Goal: Contribute content: Add original content to the website for others to see

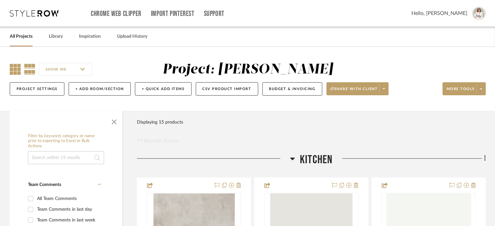
click at [17, 69] on icon at bounding box center [15, 69] width 11 height 11
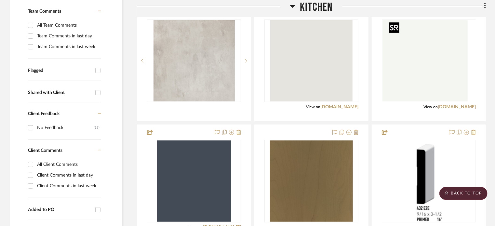
scroll to position [43, 0]
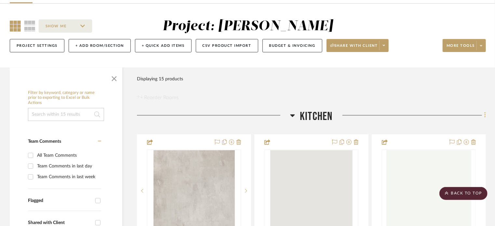
click at [372, 114] on fa-icon at bounding box center [484, 116] width 4 height 11
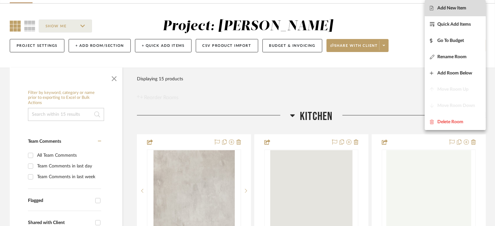
click at [372, 14] on button "Add New Item" at bounding box center [455, 8] width 61 height 16
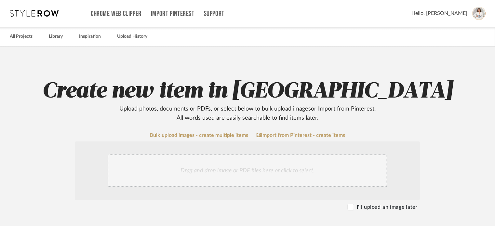
click at [233, 171] on div "Drag and drop image or PDF files here or click to select." at bounding box center [248, 171] width 280 height 33
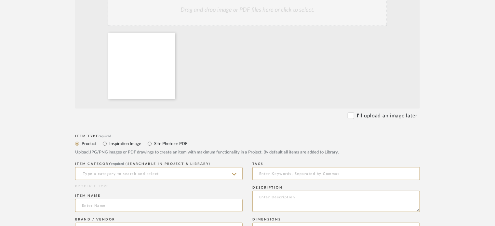
scroll to position [173, 0]
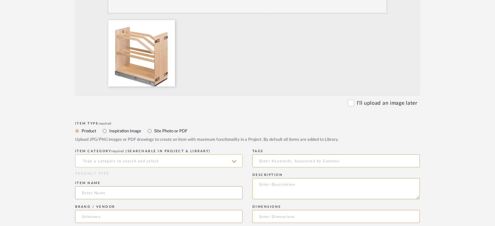
click at [143, 159] on input at bounding box center [159, 161] width 168 height 13
type input "i"
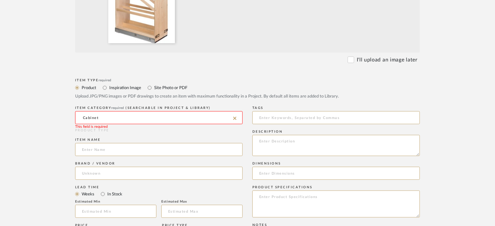
click at [154, 120] on input "Cabinet" at bounding box center [159, 117] width 168 height 13
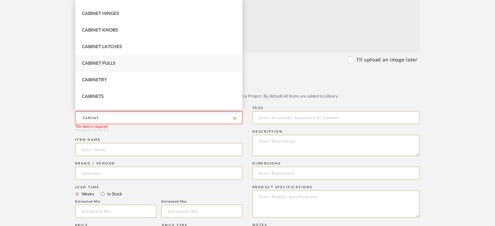
scroll to position [38, 0]
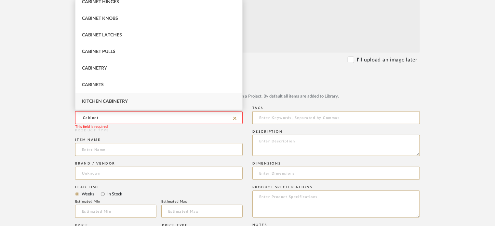
click at [143, 106] on div "Kitchen Cabinetry" at bounding box center [158, 101] width 167 height 17
type input "Kitchen Cabinetry"
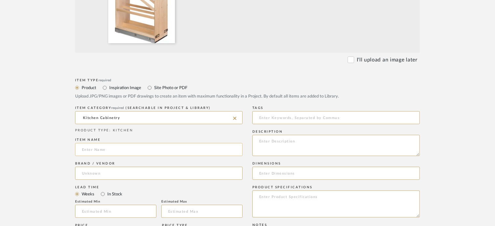
click at [124, 149] on input at bounding box center [159, 149] width 168 height 13
type input "Tray Pull Out"
click at [123, 173] on input at bounding box center [159, 173] width 168 height 13
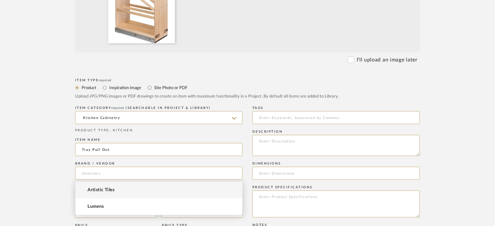
drag, startPoint x: 23, startPoint y: 179, endPoint x: 80, endPoint y: 164, distance: 58.8
click at [24, 179] on upload-items "Create new item in [PERSON_NAME] Upload photos, documents or PDFs, or select be…" at bounding box center [247, 151] width 495 height 643
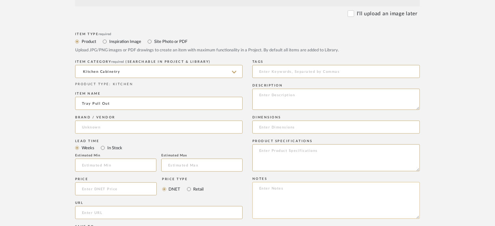
scroll to position [260, 0]
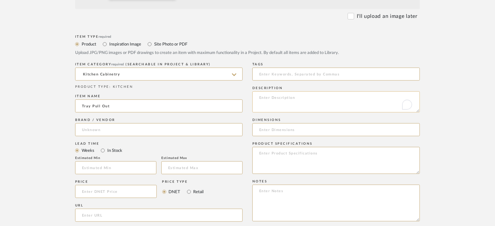
click at [303, 104] on textarea "To enrich screen reader interactions, please activate Accessibility in Grammarl…" at bounding box center [336, 101] width 168 height 21
type textarea "15"w tray pull out"
click at [372, 102] on form "Bulk upload images - create multiple items Import from Pinterest - create items…" at bounding box center [247, 142] width 414 height 541
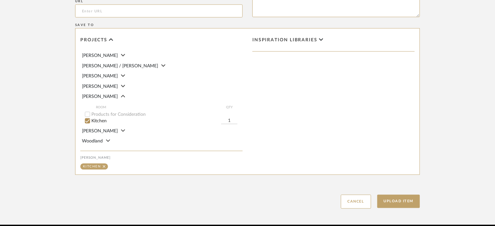
scroll to position [493, 0]
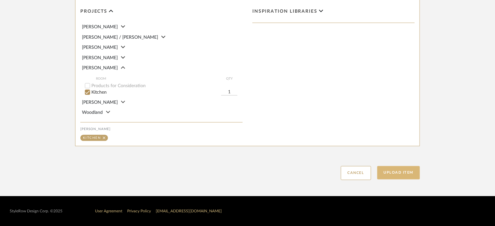
click at [372, 175] on button "Upload Item" at bounding box center [398, 172] width 43 height 13
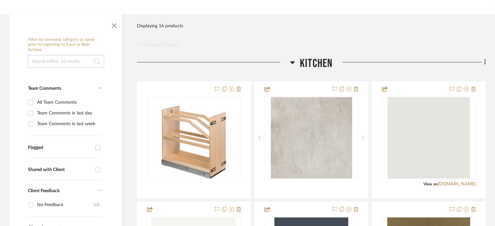
scroll to position [153, 0]
